Goal: Use online tool/utility: Utilize a website feature to perform a specific function

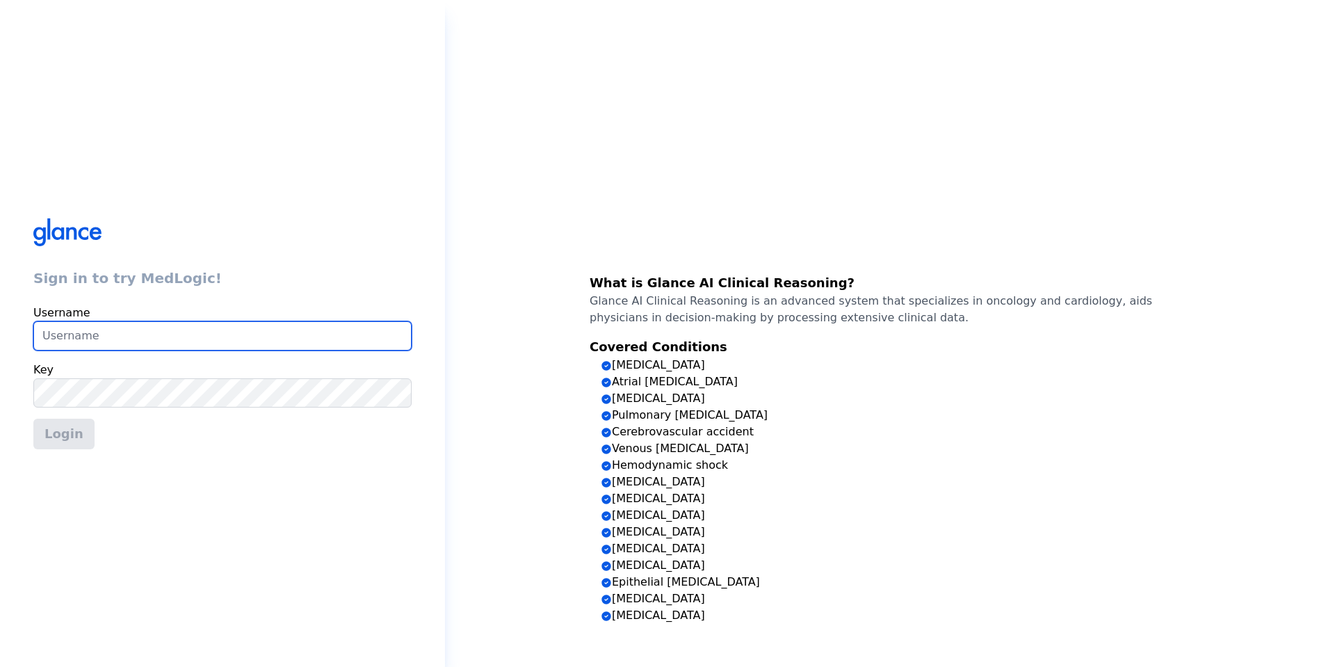
type input "[EMAIL_ADDRESS][DOMAIN_NAME]"
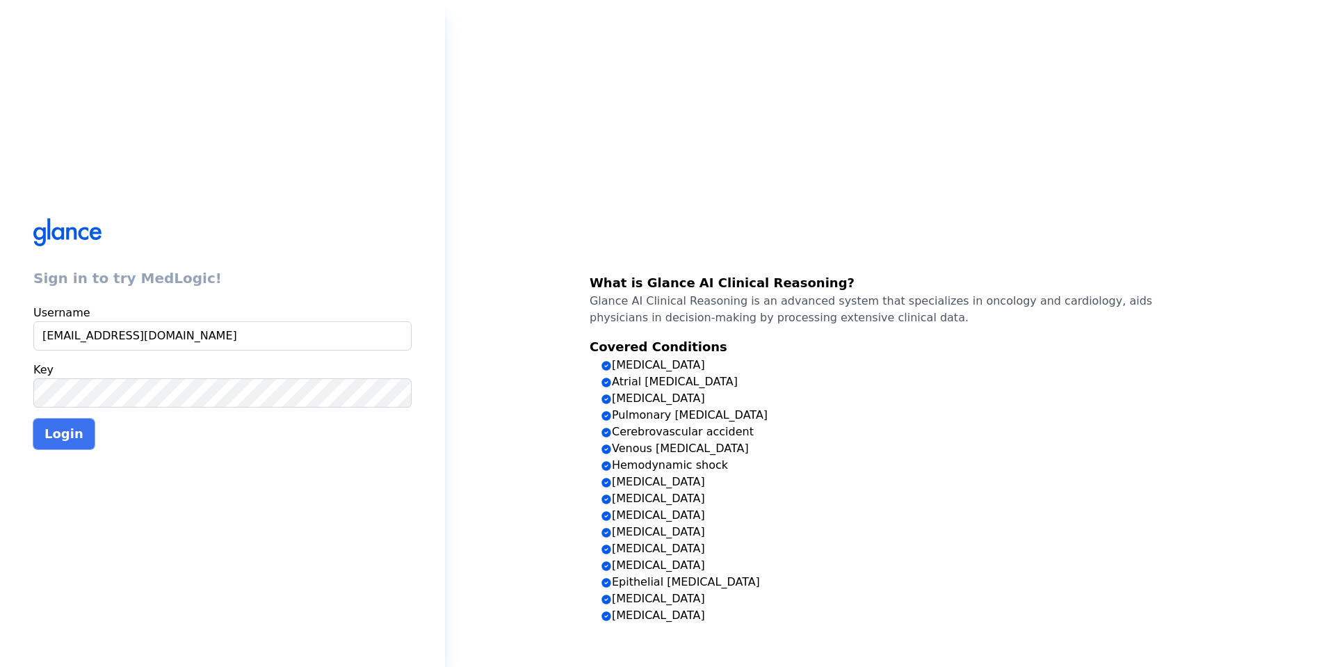
click at [81, 429] on button "Login" at bounding box center [63, 434] width 61 height 31
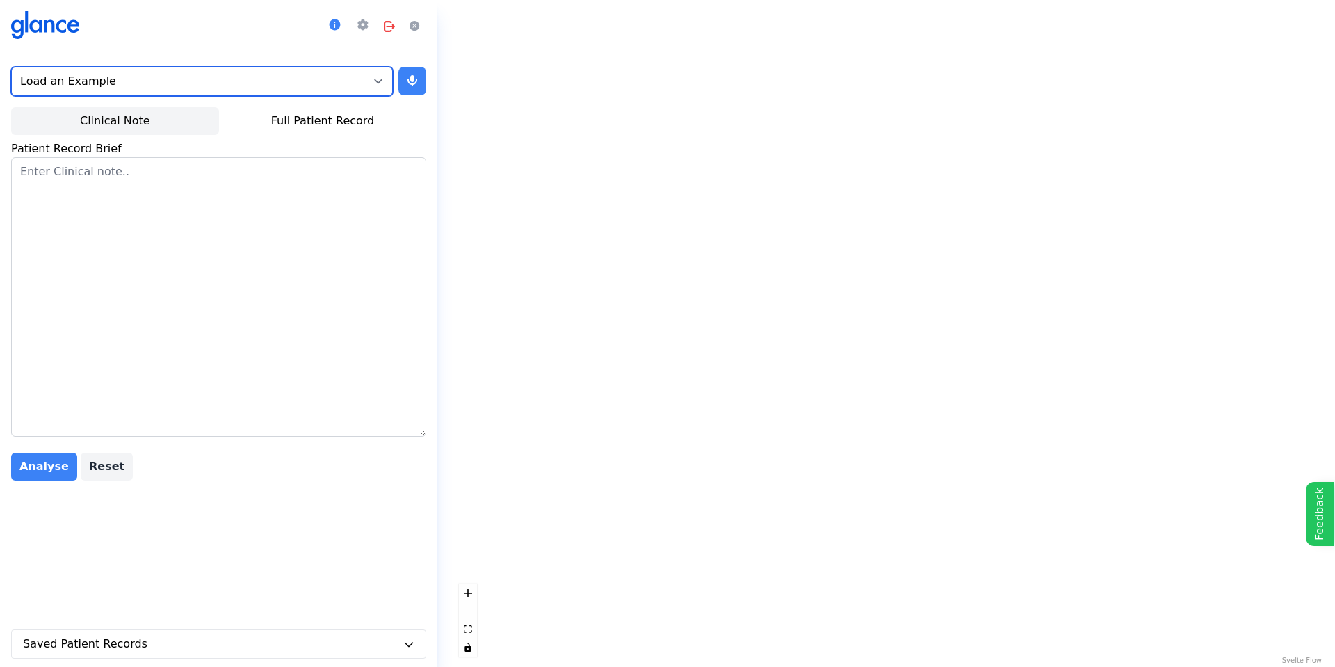
click at [218, 80] on select "Load an Example [MEDICAL_DATA] (Full Patient Record) Persistant [MEDICAL_DATA] …" at bounding box center [202, 81] width 382 height 29
select select "0"
click at [11, 67] on select "Load an Example [MEDICAL_DATA] (Full Patient Record) Persistant [MEDICAL_DATA] …" at bounding box center [202, 81] width 382 height 29
select select "04.00"
select select "[DEMOGRAPHIC_DATA]"
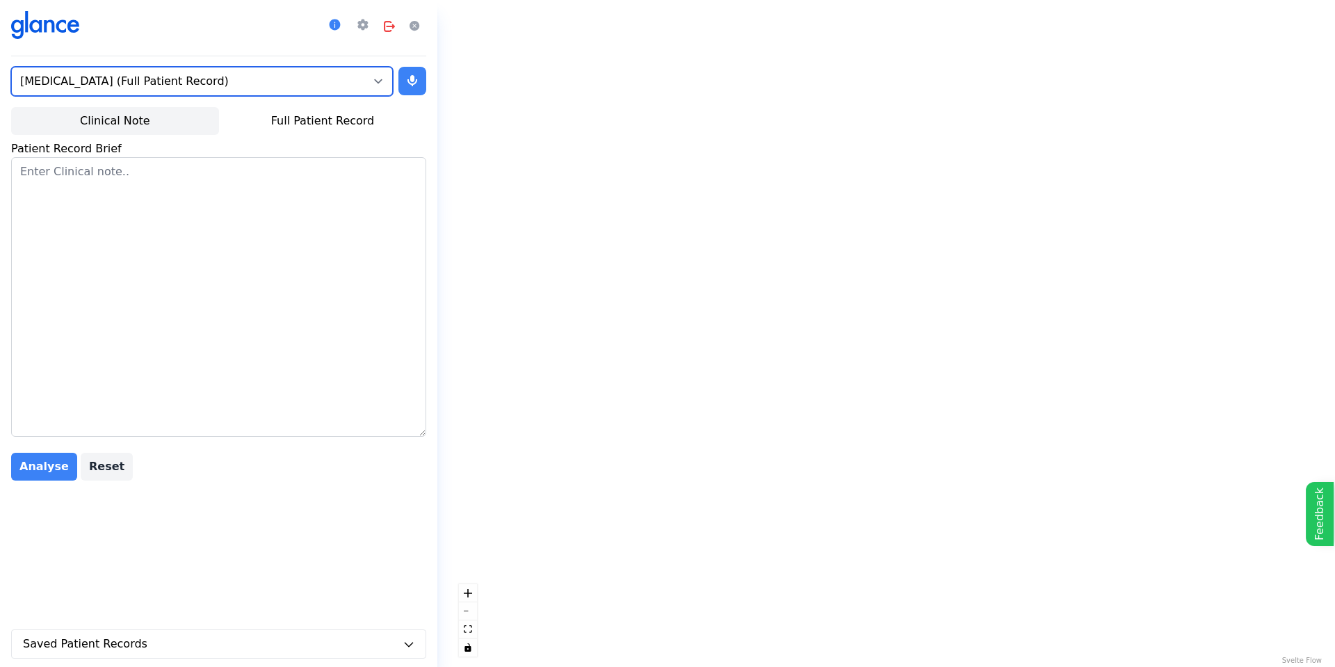
select select "no"
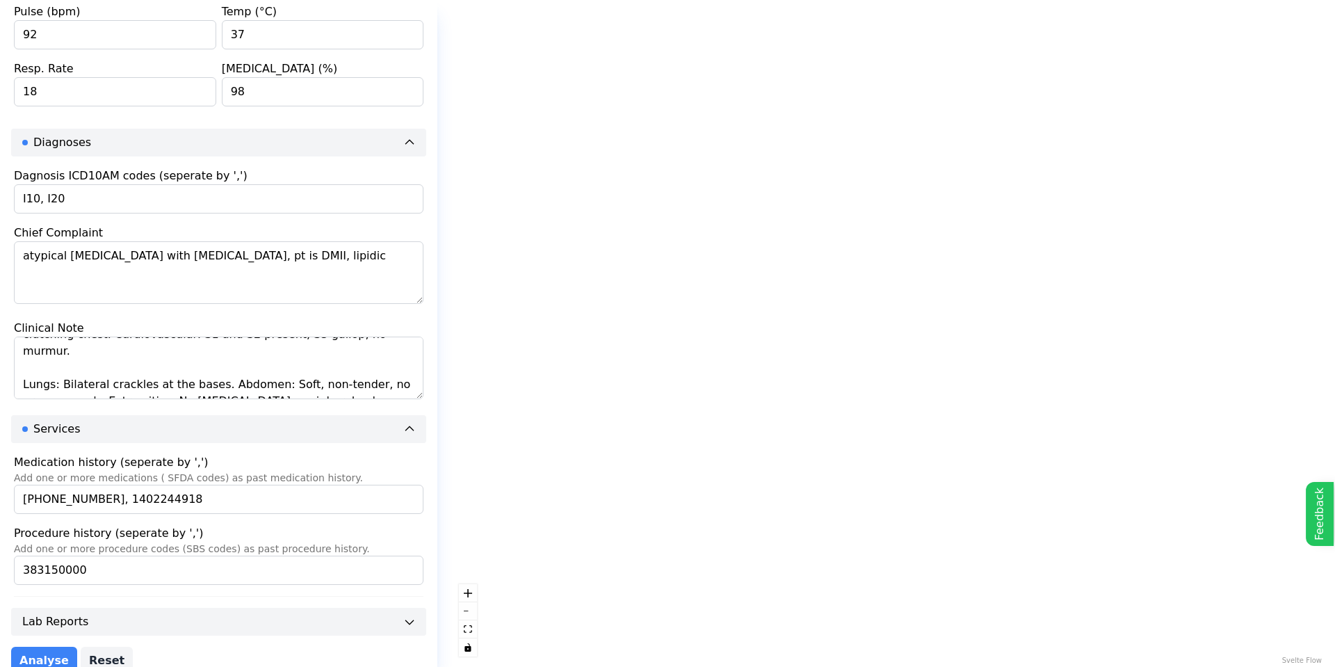
scroll to position [551, 0]
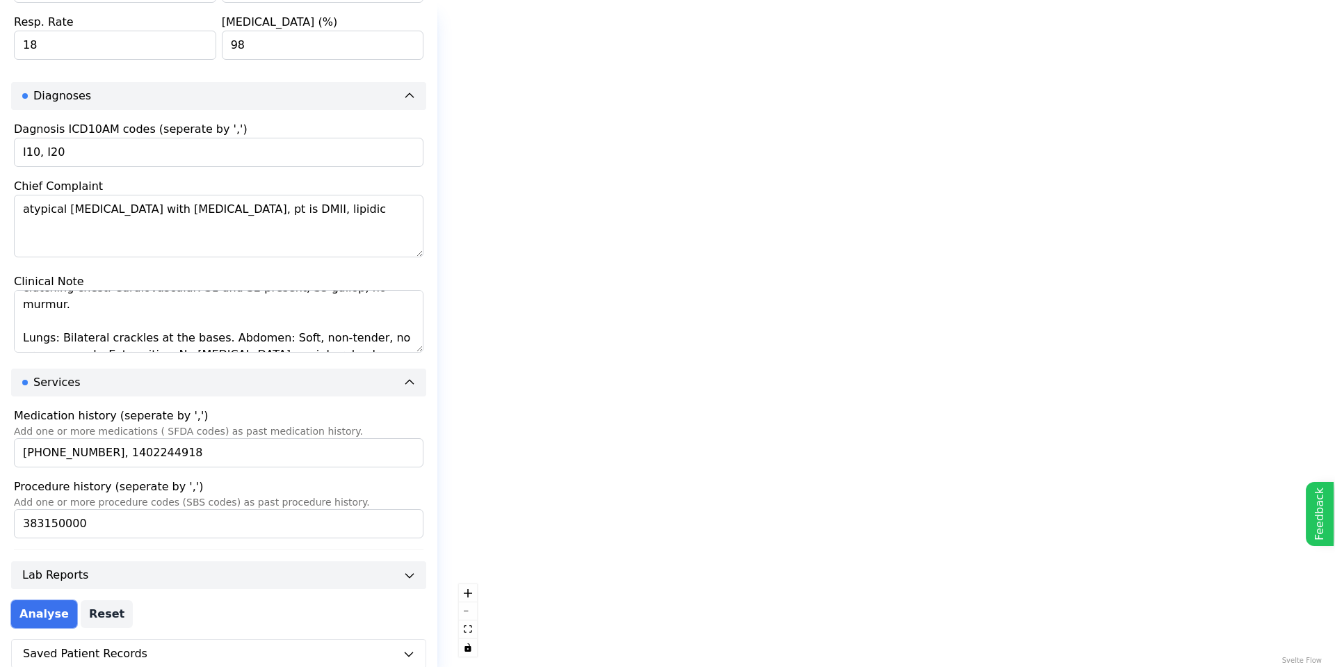
click at [31, 613] on button "Analyse" at bounding box center [44, 614] width 66 height 28
click at [467, 636] on button "fit view" at bounding box center [468, 629] width 18 height 18
click at [40, 611] on button "Analyse" at bounding box center [44, 614] width 66 height 28
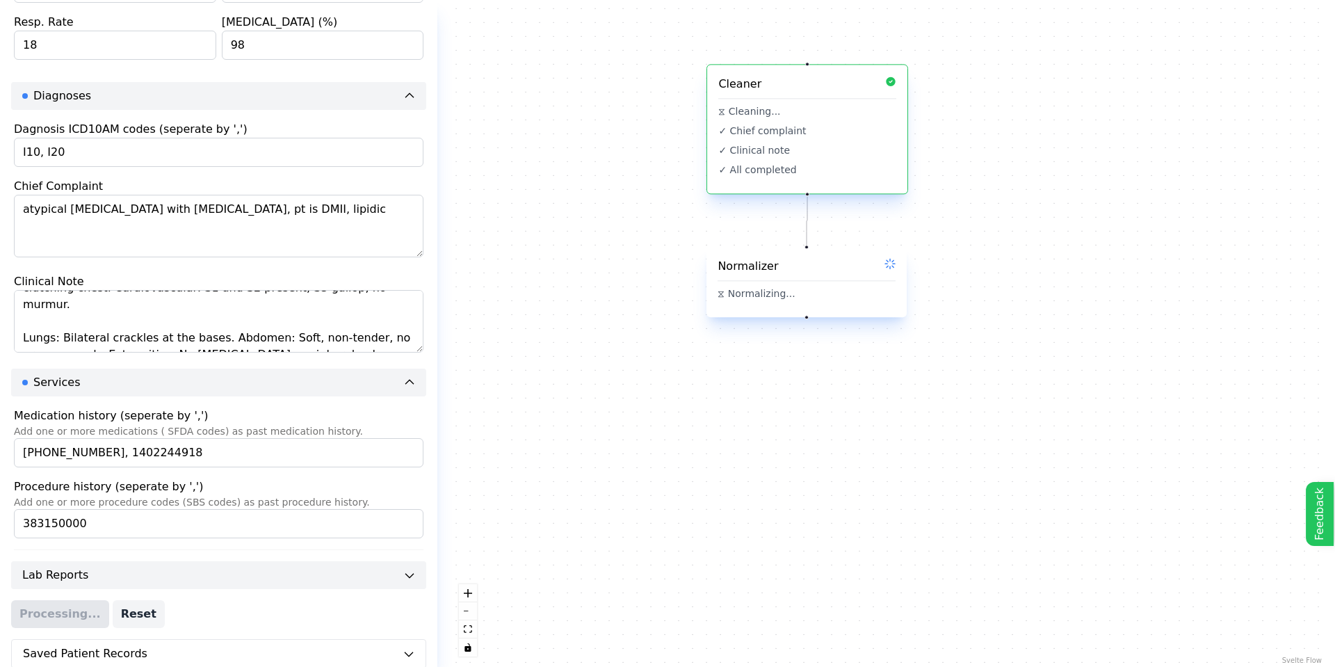
drag, startPoint x: 1167, startPoint y: 437, endPoint x: 1080, endPoint y: 203, distance: 249.3
click at [1080, 203] on div "How to use Close Cleaner ⧖ Cleaning... ✓ Chief complaint ✓ Clinical note ✓ All …" at bounding box center [885, 333] width 875 height 667
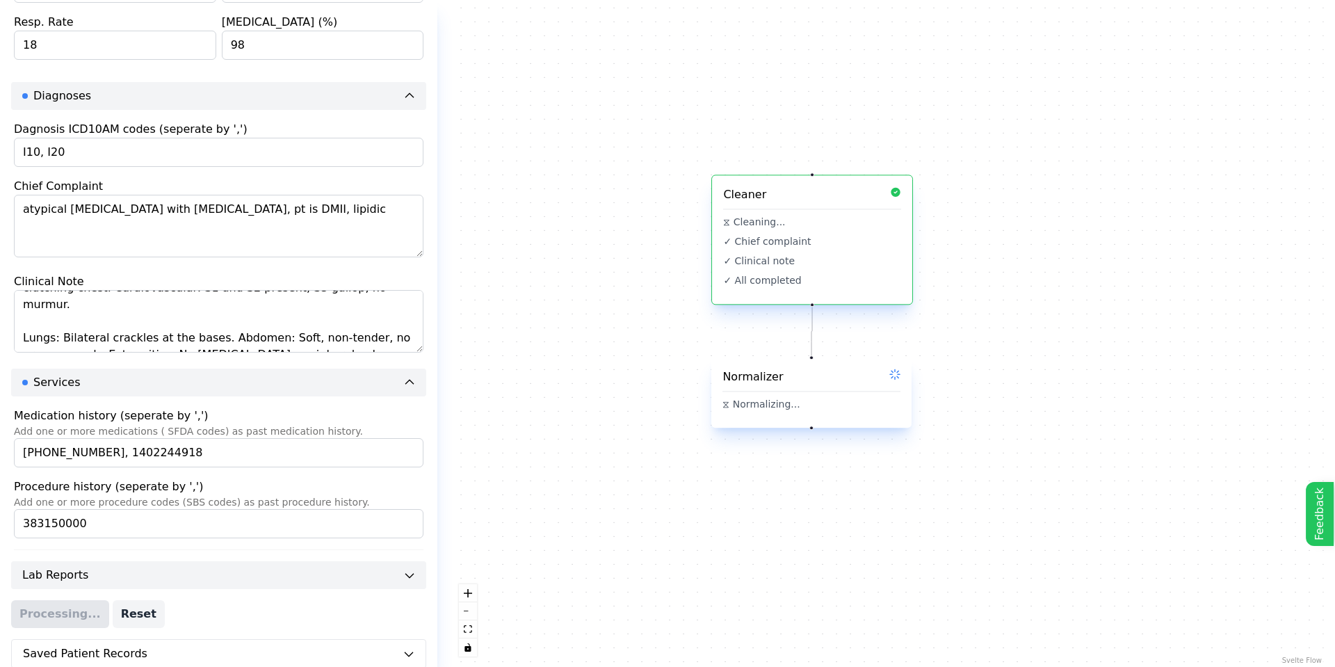
drag, startPoint x: 1039, startPoint y: 258, endPoint x: 1051, endPoint y: 441, distance: 183.3
click at [1051, 441] on div "How to use Close Cleaner ⧖ Cleaning... ✓ Chief complaint ✓ Clinical note ✓ All …" at bounding box center [885, 333] width 875 height 667
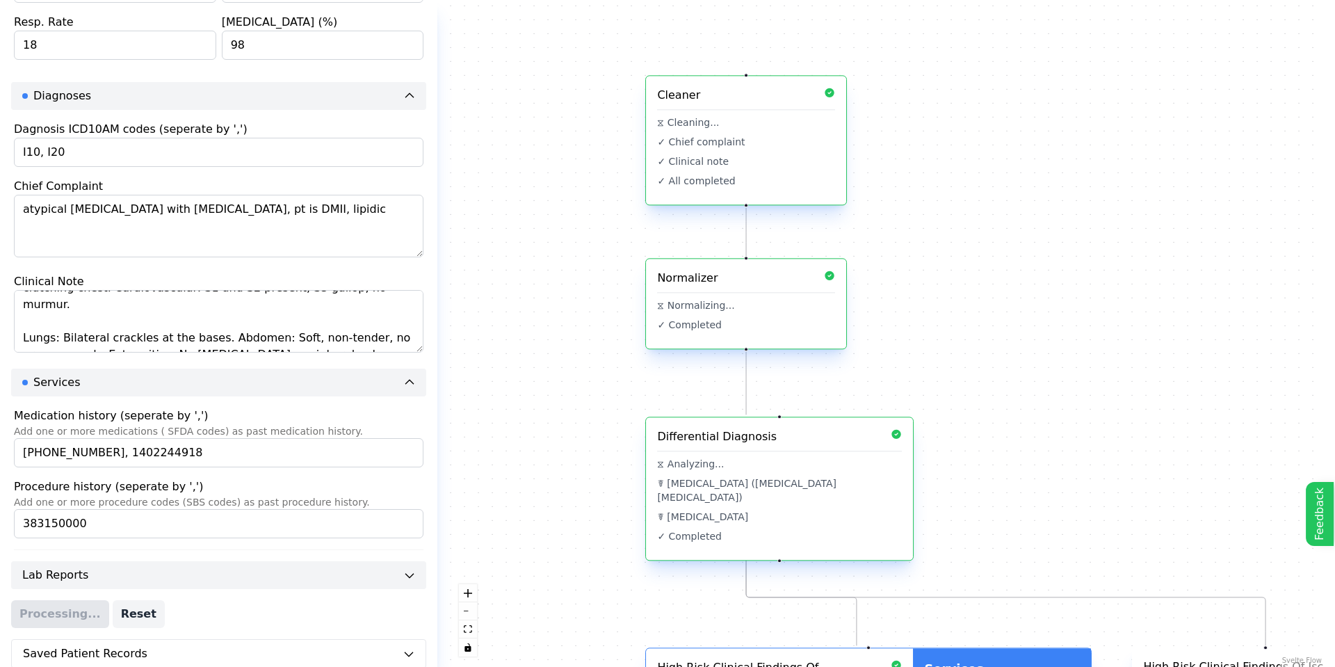
drag, startPoint x: 1022, startPoint y: 567, endPoint x: 953, endPoint y: 464, distance: 123.8
click at [953, 464] on div "How to use Close Cleaner ⧖ Cleaning... ✓ Chief complaint ✓ Clinical note ✓ All …" at bounding box center [885, 333] width 875 height 667
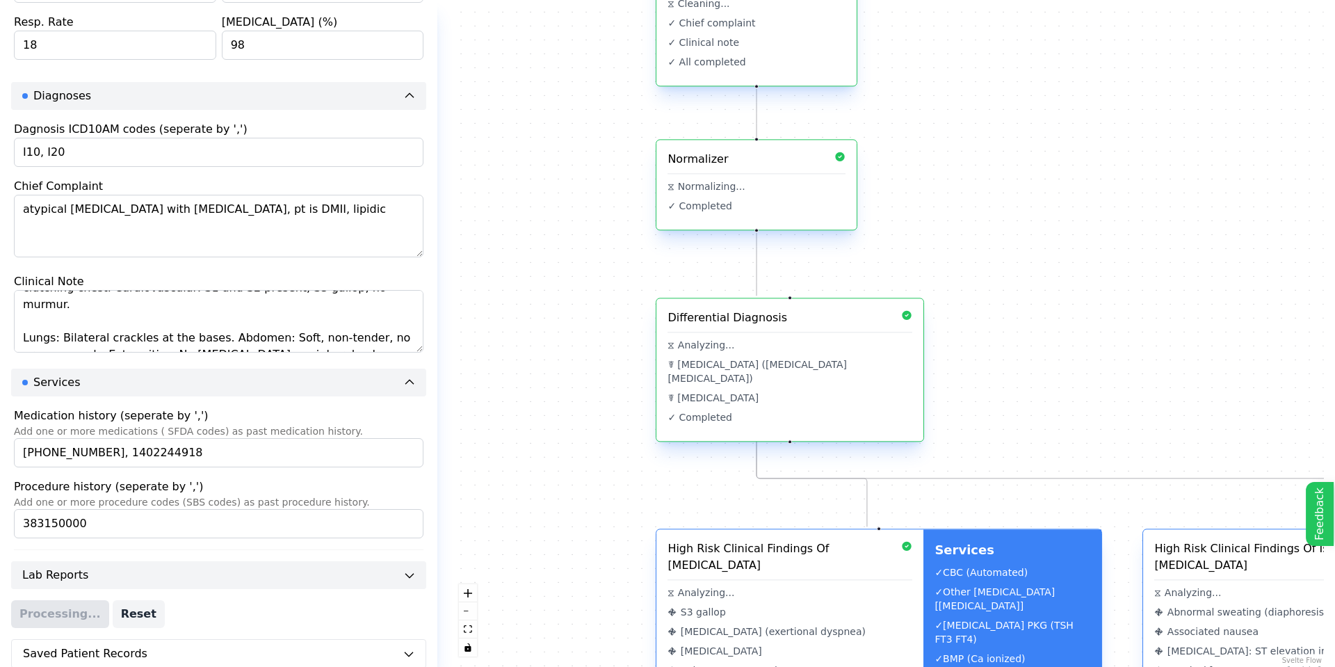
drag, startPoint x: 889, startPoint y: 396, endPoint x: 859, endPoint y: 396, distance: 29.2
click at [889, 384] on div "How to use Close Cleaner ⧖ Cleaning... ✓ Chief complaint ✓ Clinical note ✓ All …" at bounding box center [885, 333] width 875 height 667
